Goal: Information Seeking & Learning: Learn about a topic

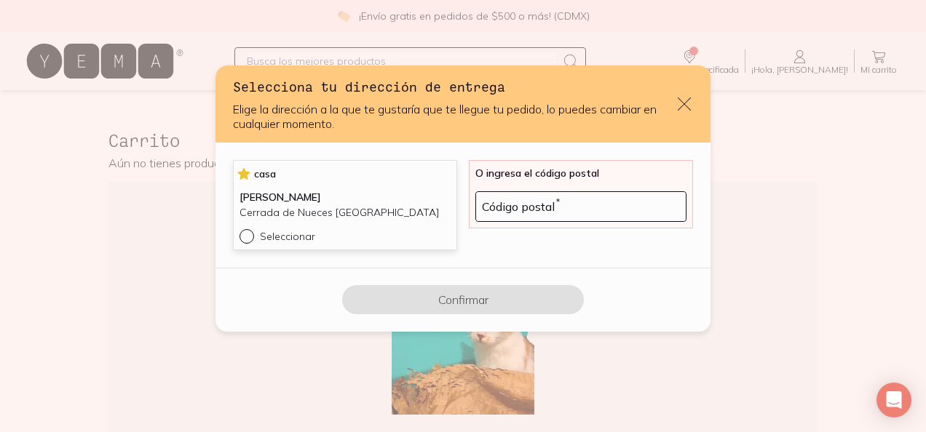
click at [244, 229] on div "[PERSON_NAME] Cerrada de Nueces [GEOGRAPHIC_DATA]" at bounding box center [345, 209] width 211 height 39
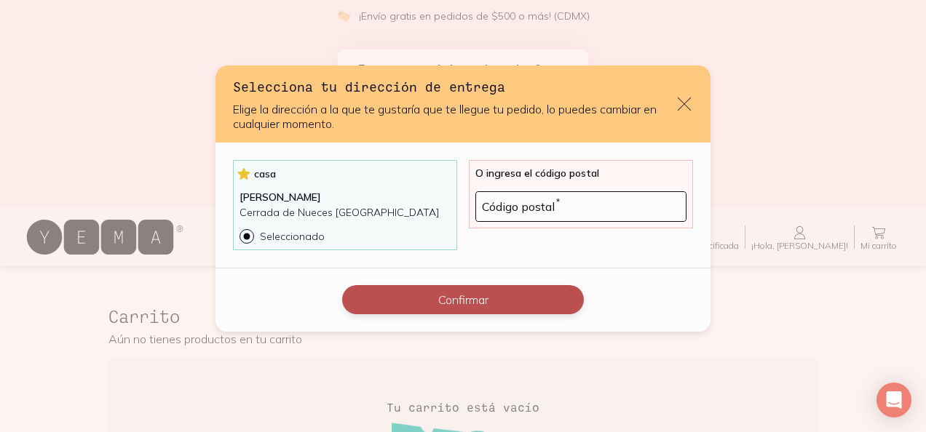
click at [397, 303] on button "Confirmar" at bounding box center [463, 299] width 242 height 29
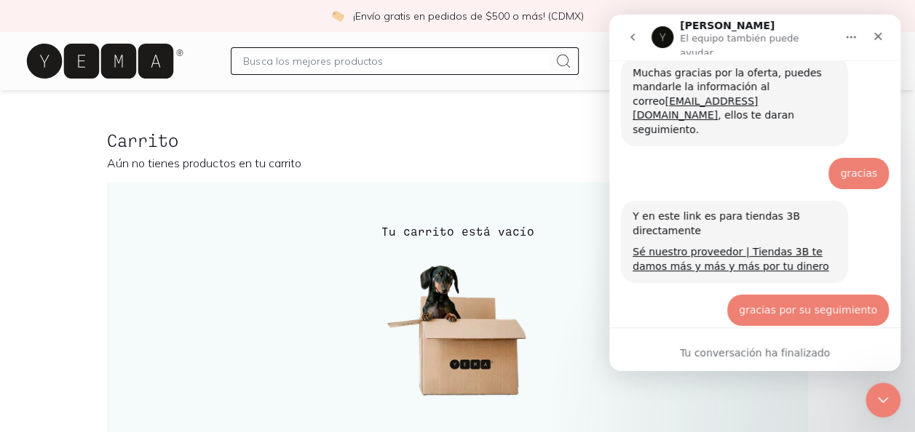
scroll to position [1919, 0]
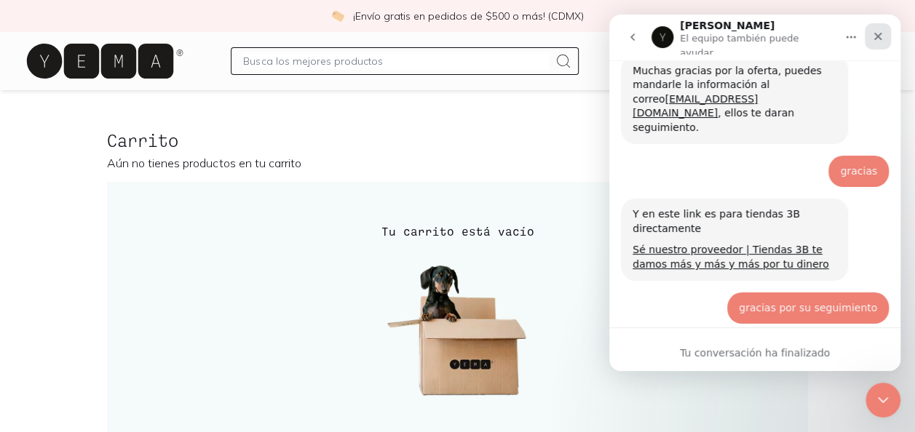
click at [884, 34] on div "Cerrar" at bounding box center [878, 36] width 26 height 26
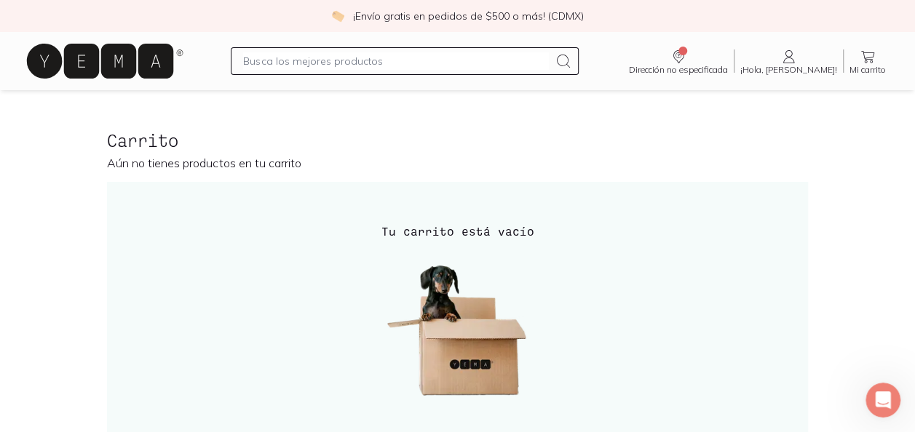
click at [378, 64] on input "text" at bounding box center [395, 60] width 305 height 17
type input "leche"
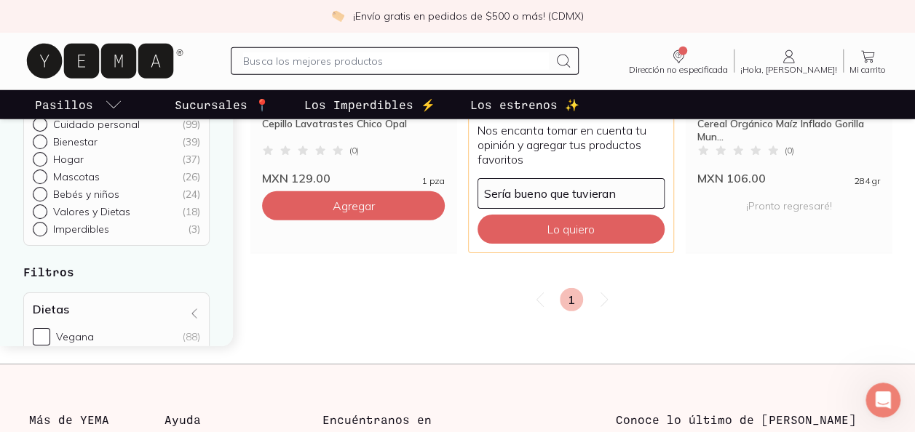
scroll to position [1893, 0]
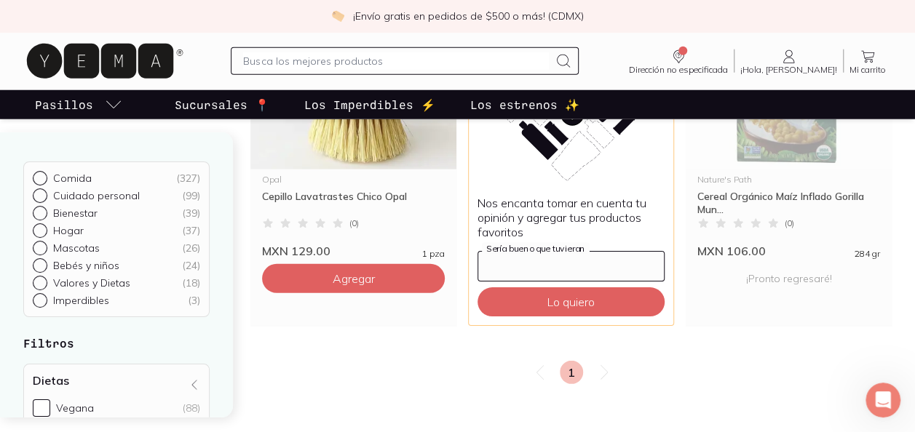
click at [558, 252] on input "Sería bueno que tuvieran" at bounding box center [571, 266] width 186 height 29
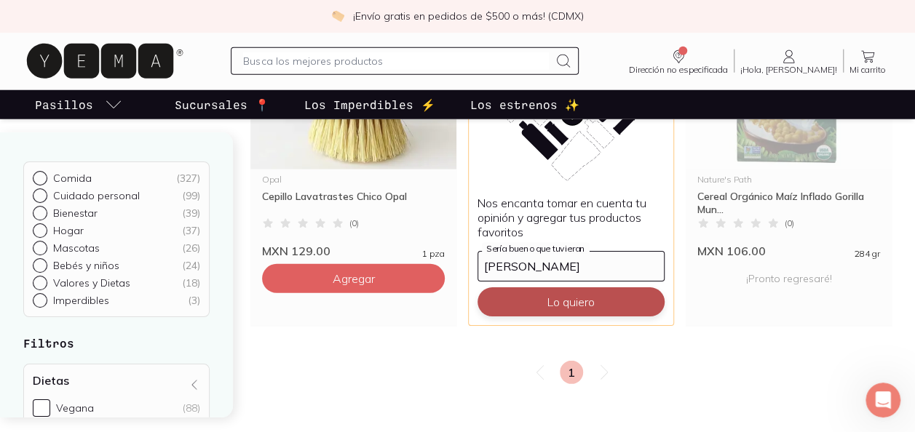
type input "vaca blanca"
click at [563, 292] on button "Lo quiero" at bounding box center [571, 302] width 187 height 29
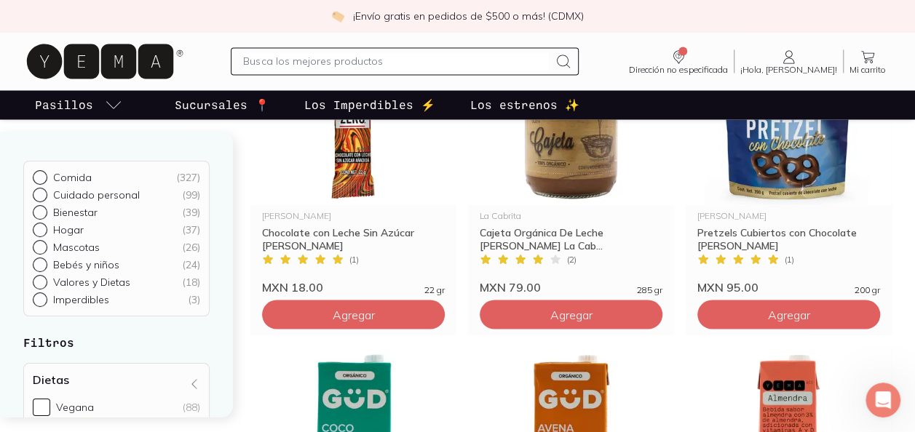
scroll to position [1165, 0]
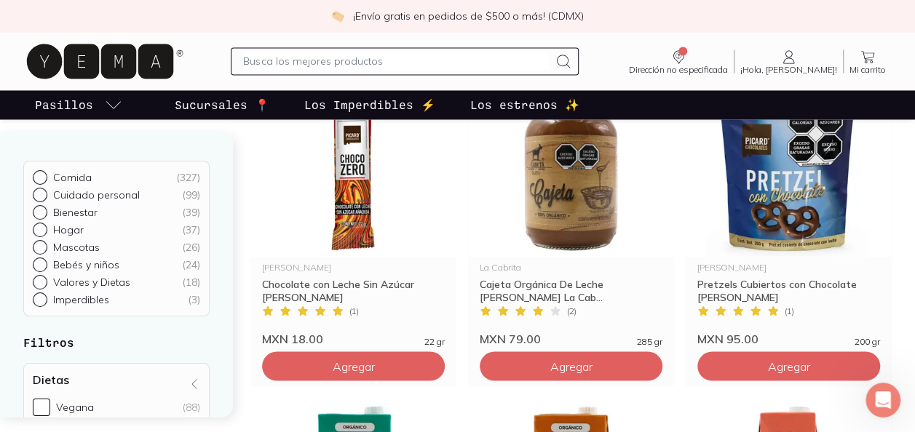
click at [443, 63] on input "text" at bounding box center [395, 60] width 305 height 17
type input "trampa"
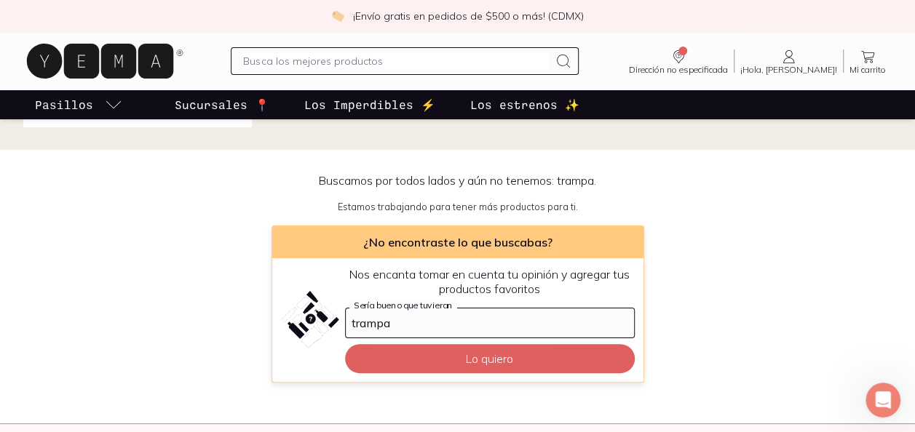
scroll to position [146, 0]
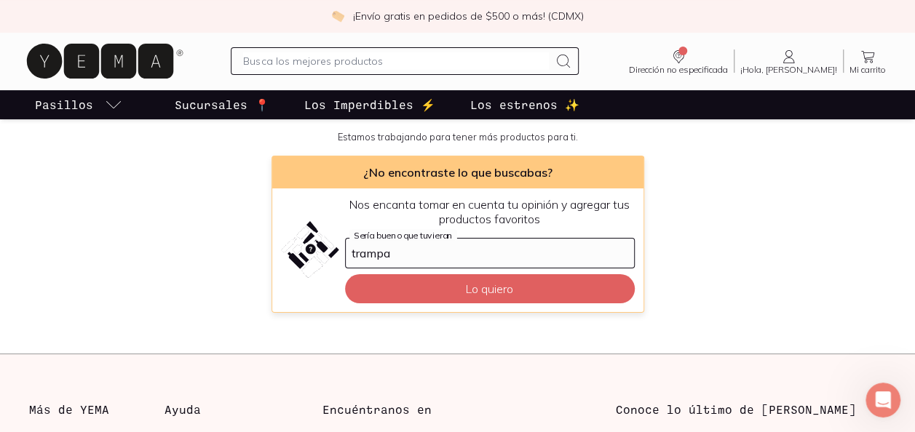
click at [403, 256] on input "trampa" at bounding box center [490, 253] width 288 height 29
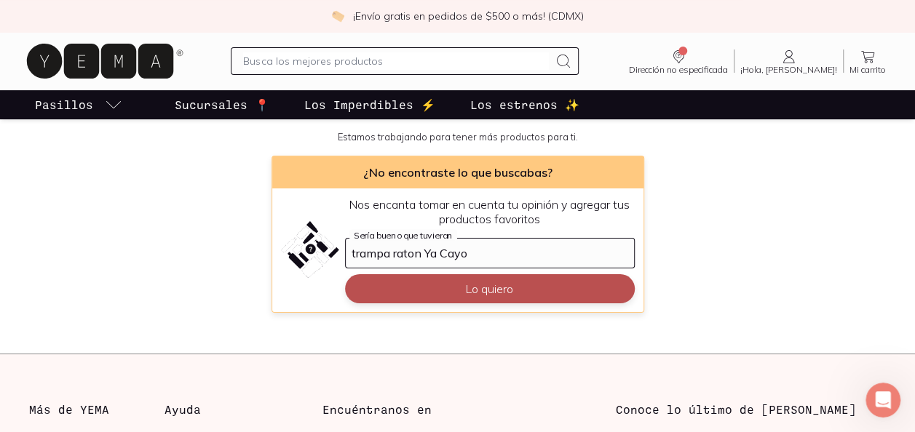
type input "trampa raton Ya Cayo"
click at [435, 285] on button "Lo quiero" at bounding box center [490, 288] width 290 height 29
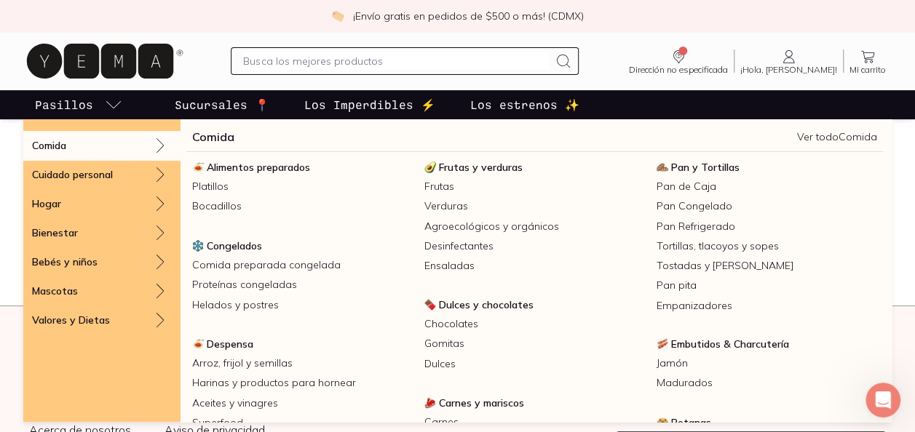
click at [71, 110] on p "Pasillos" at bounding box center [64, 104] width 58 height 17
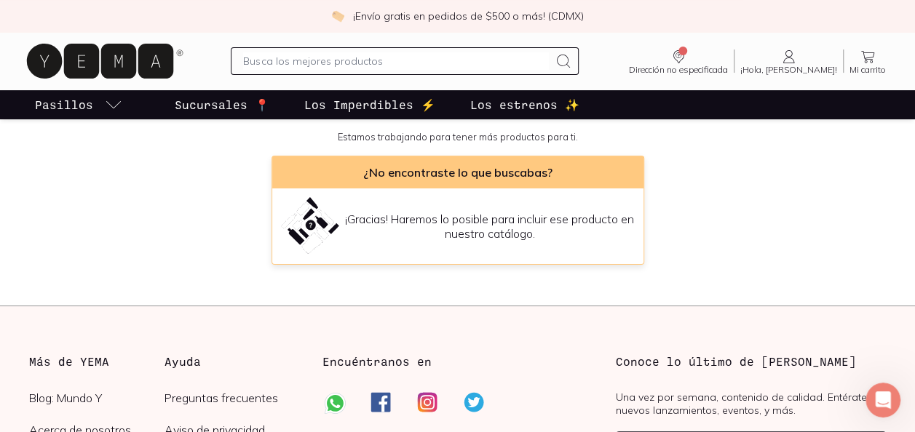
click at [355, 61] on input "text" at bounding box center [395, 60] width 305 height 17
type input "insecticida"
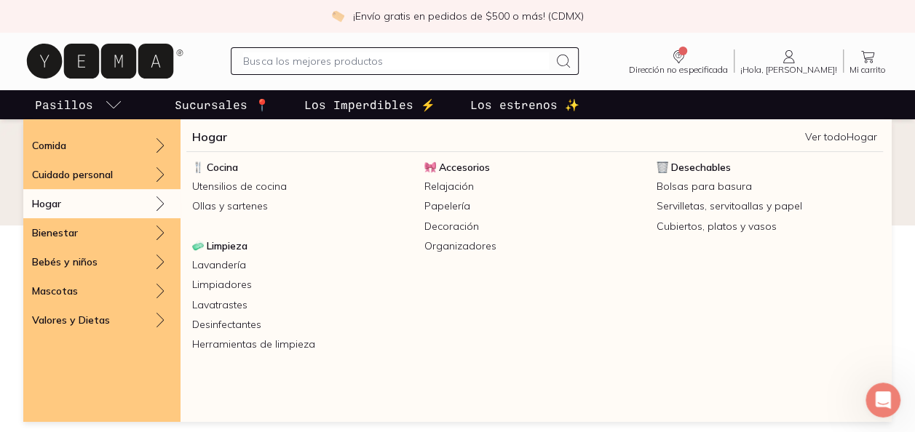
click at [61, 204] on p "Hogar" at bounding box center [46, 203] width 29 height 13
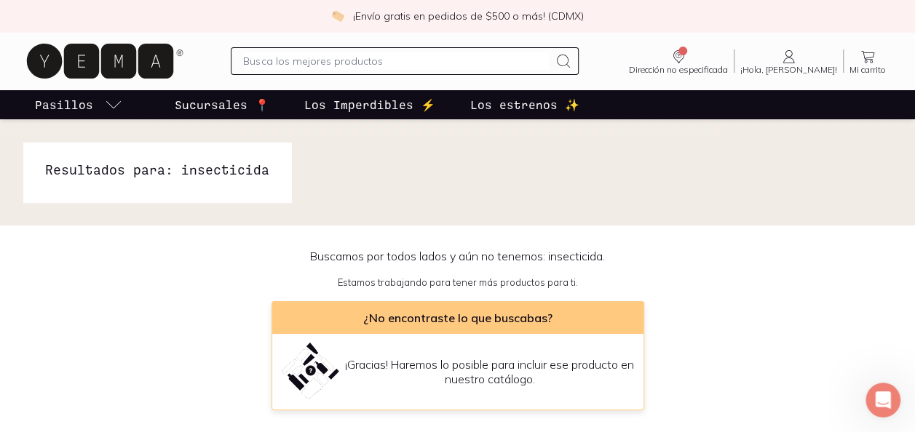
click at [364, 62] on input "text" at bounding box center [395, 60] width 305 height 17
type input "helado"
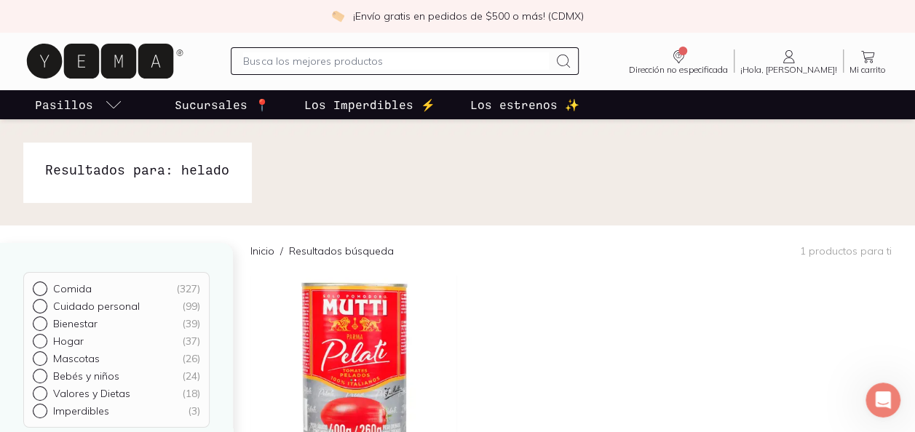
click at [349, 113] on p "Los Imperdibles ⚡️" at bounding box center [369, 104] width 131 height 17
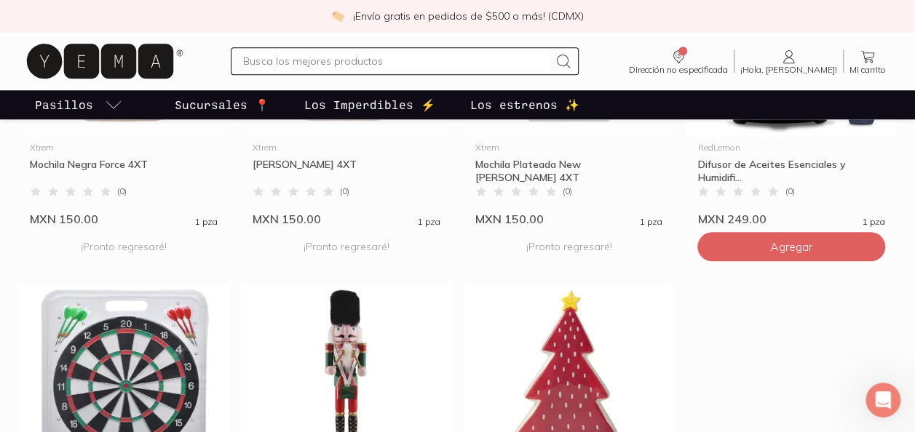
scroll to position [373, 0]
